Goal: Transaction & Acquisition: Purchase product/service

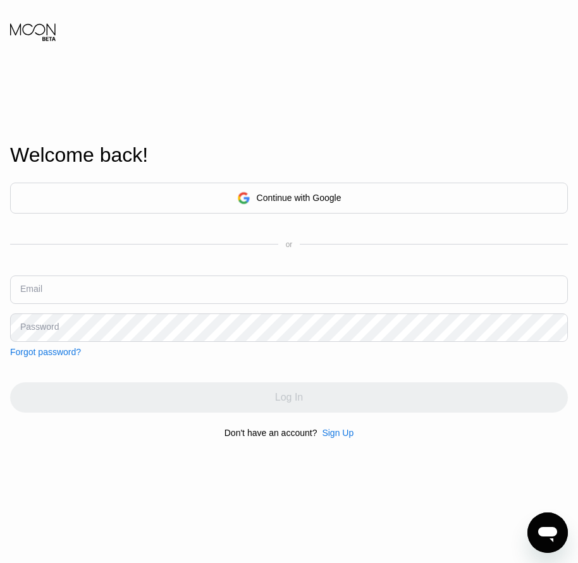
click at [25, 297] on input "text" at bounding box center [289, 290] width 558 height 28
click at [336, 433] on div "Sign Up" at bounding box center [338, 433] width 32 height 10
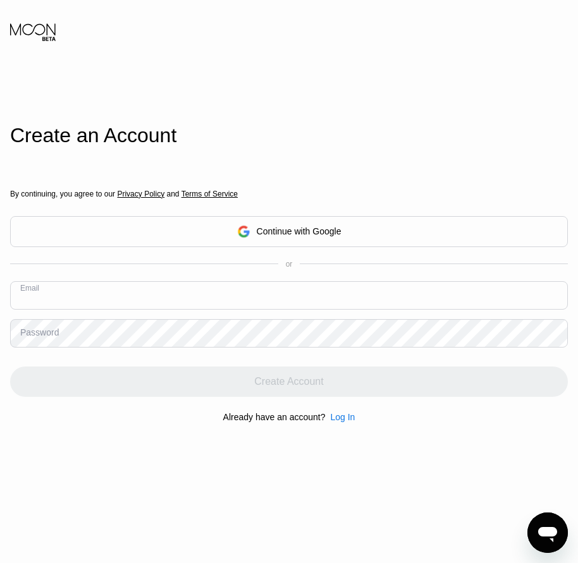
paste input "[EMAIL_ADDRESS][DOMAIN_NAME]"
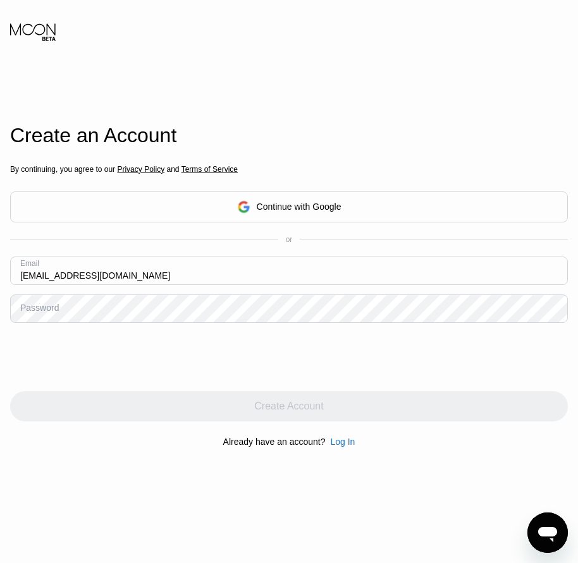
type input "[EMAIL_ADDRESS][DOMAIN_NAME]"
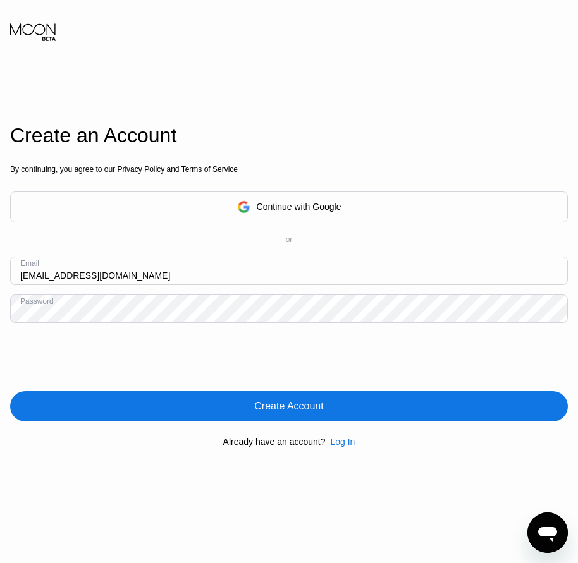
click at [300, 413] on div "Create Account" at bounding box center [288, 406] width 69 height 13
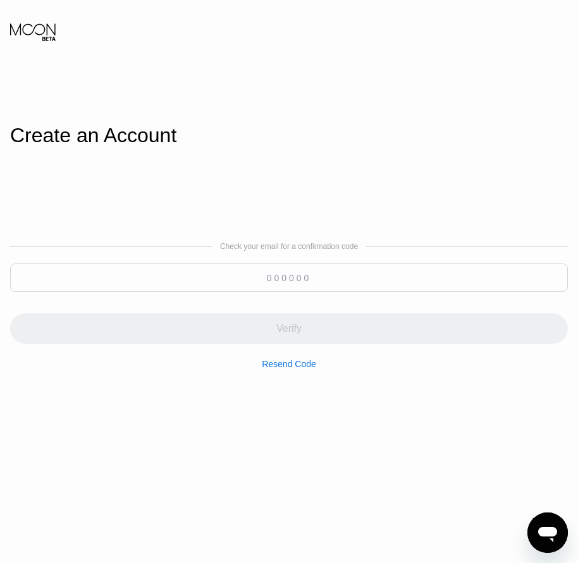
paste input "713207"
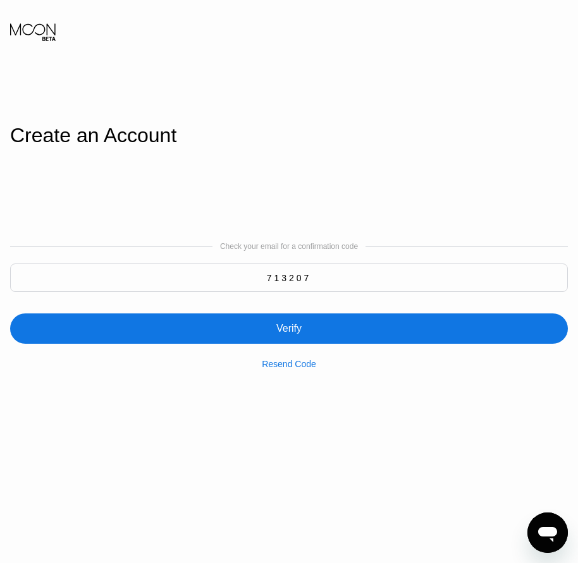
type input "713207"
click at [346, 336] on div "Verify" at bounding box center [289, 329] width 558 height 30
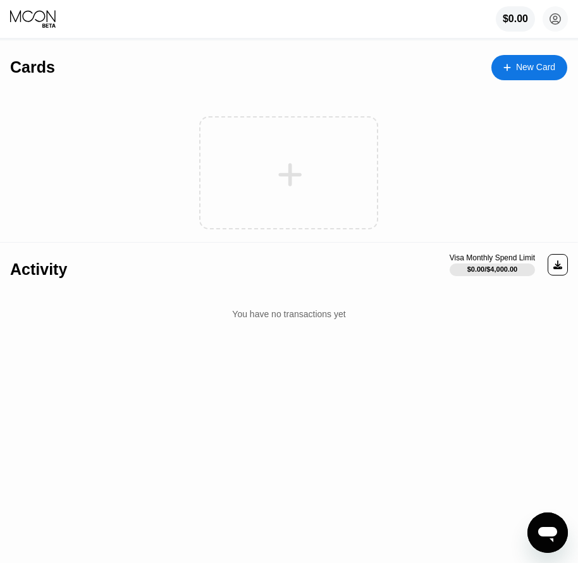
click at [544, 71] on div "New Card" at bounding box center [535, 67] width 39 height 11
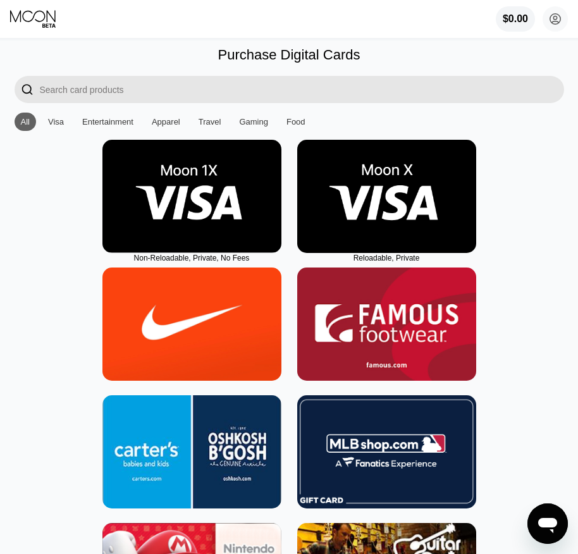
click at [383, 251] on img at bounding box center [386, 196] width 179 height 113
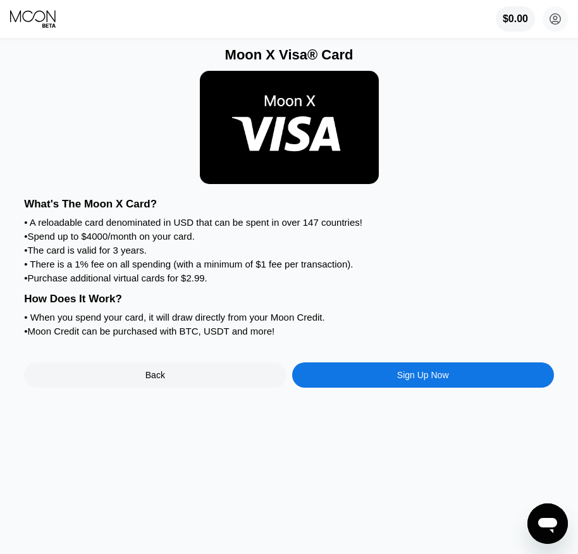
click at [435, 380] on div "Sign Up Now" at bounding box center [423, 375] width 52 height 10
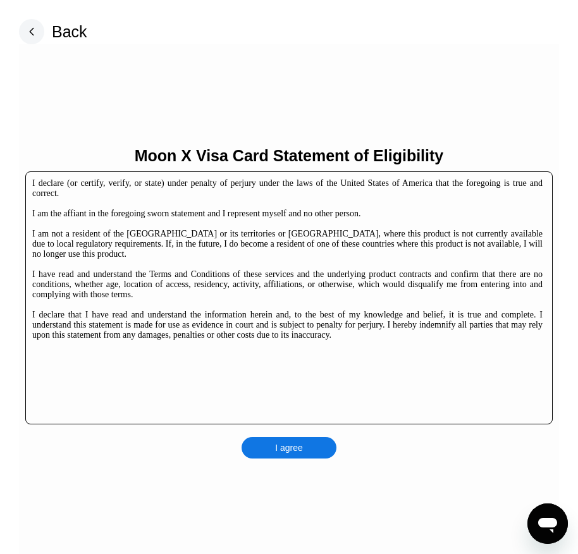
click at [317, 441] on div "I agree" at bounding box center [288, 447] width 95 height 21
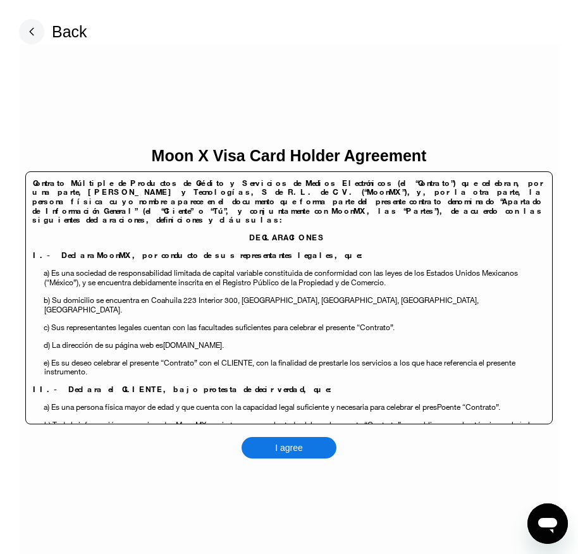
click at [317, 448] on div "I agree" at bounding box center [288, 447] width 95 height 21
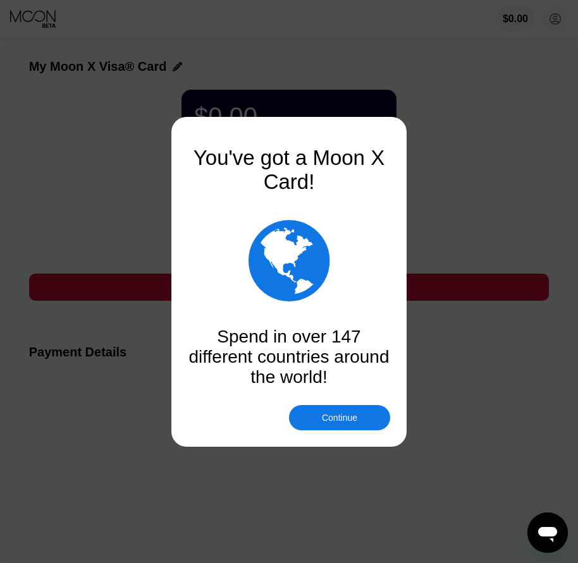
click at [345, 422] on div "Continue" at bounding box center [339, 418] width 35 height 10
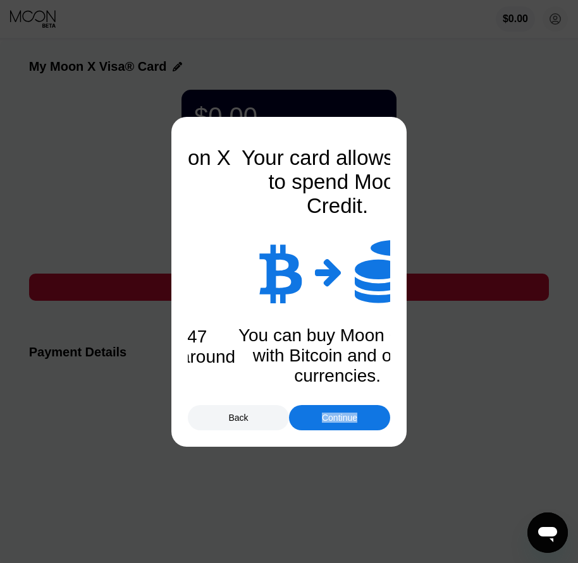
click at [345, 422] on div "Continue" at bounding box center [339, 418] width 35 height 10
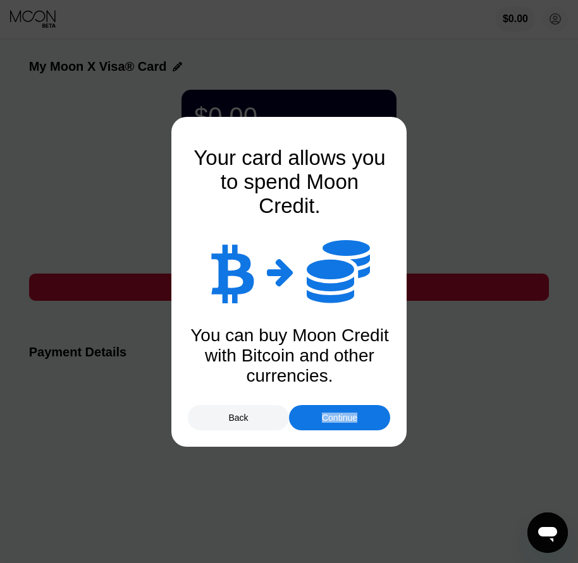
click at [345, 422] on div "Continue" at bounding box center [339, 418] width 35 height 10
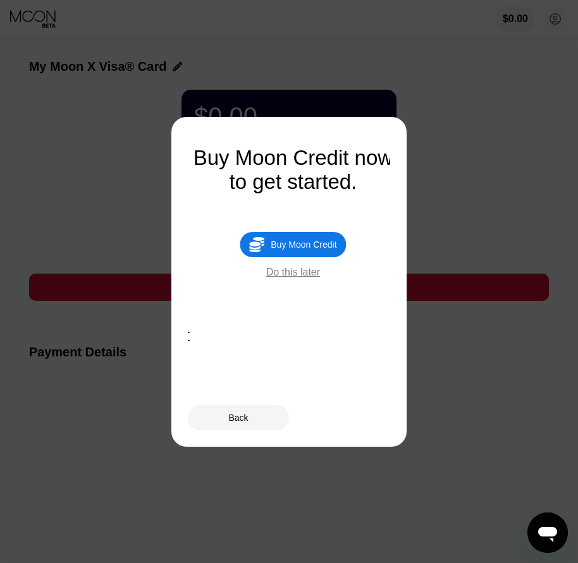
click at [329, 250] on div "Buy Moon Credit" at bounding box center [304, 245] width 66 height 10
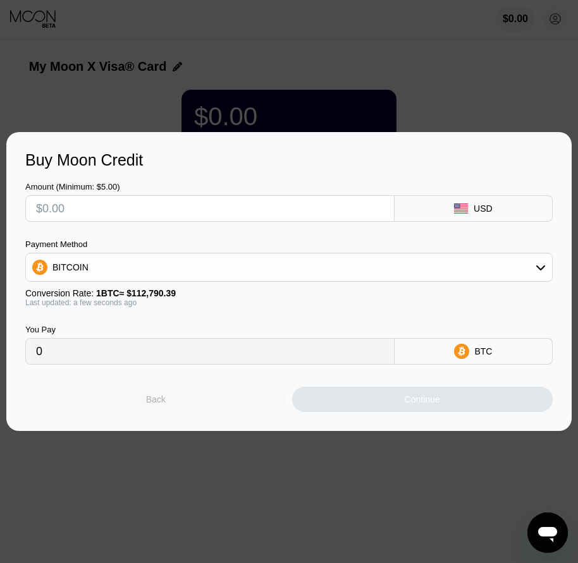
click at [188, 403] on div "Back" at bounding box center [155, 399] width 261 height 25
